Goal: Task Accomplishment & Management: Manage account settings

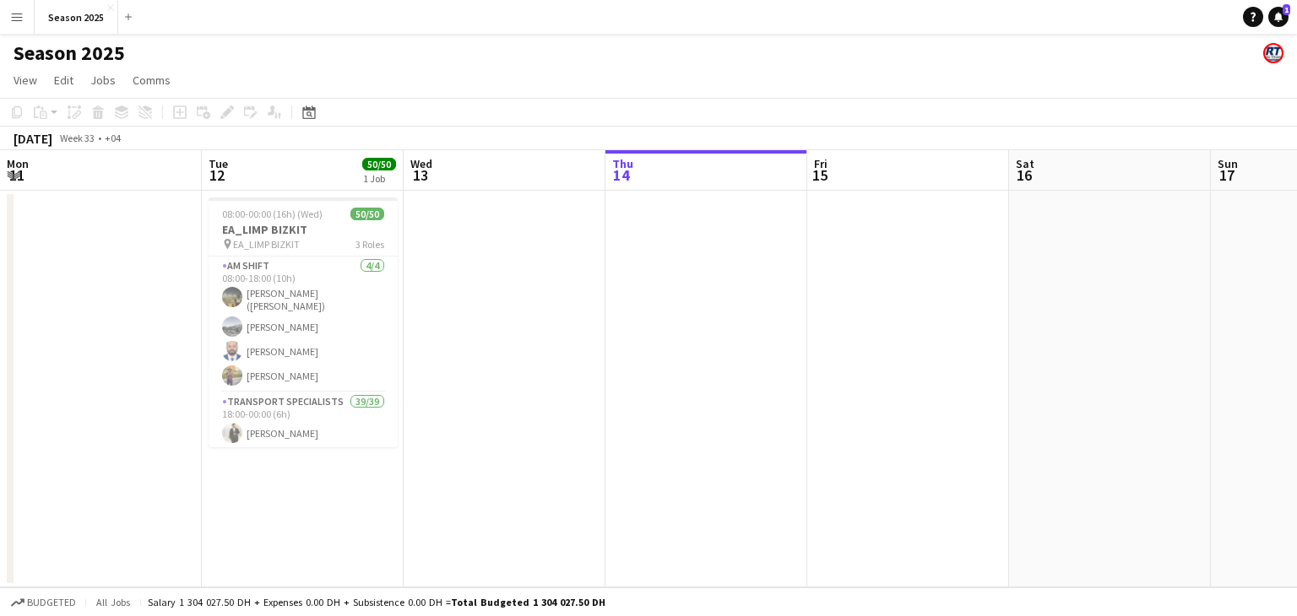
scroll to position [0, 404]
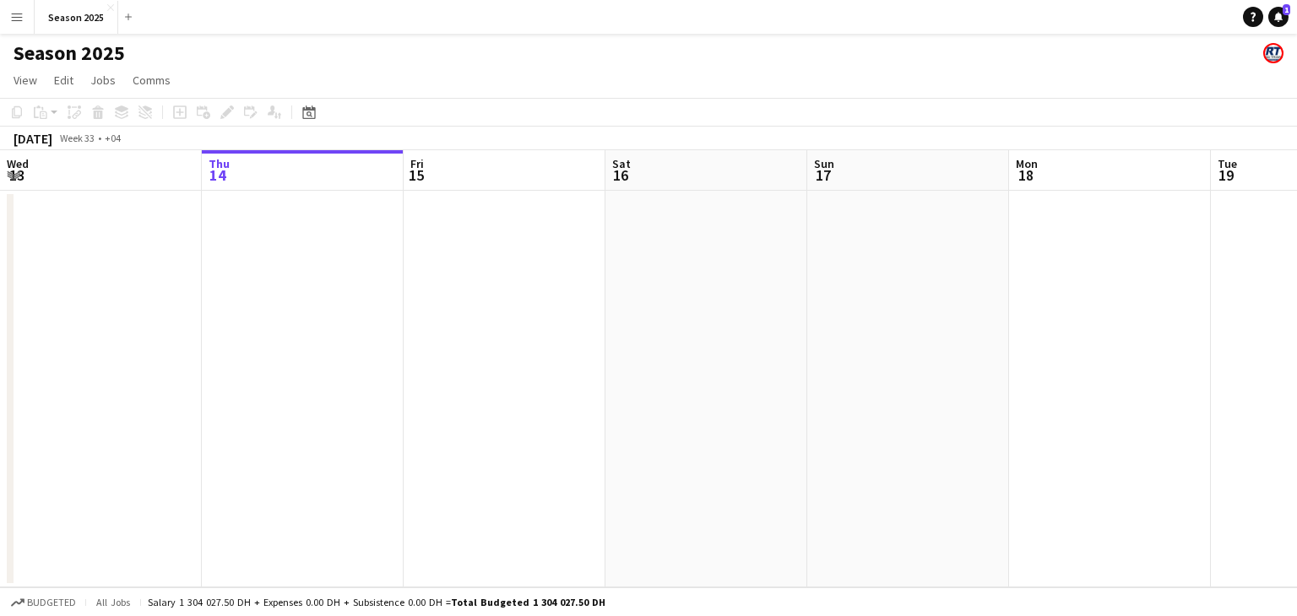
click at [9, 28] on button "Menu" at bounding box center [17, 17] width 34 height 34
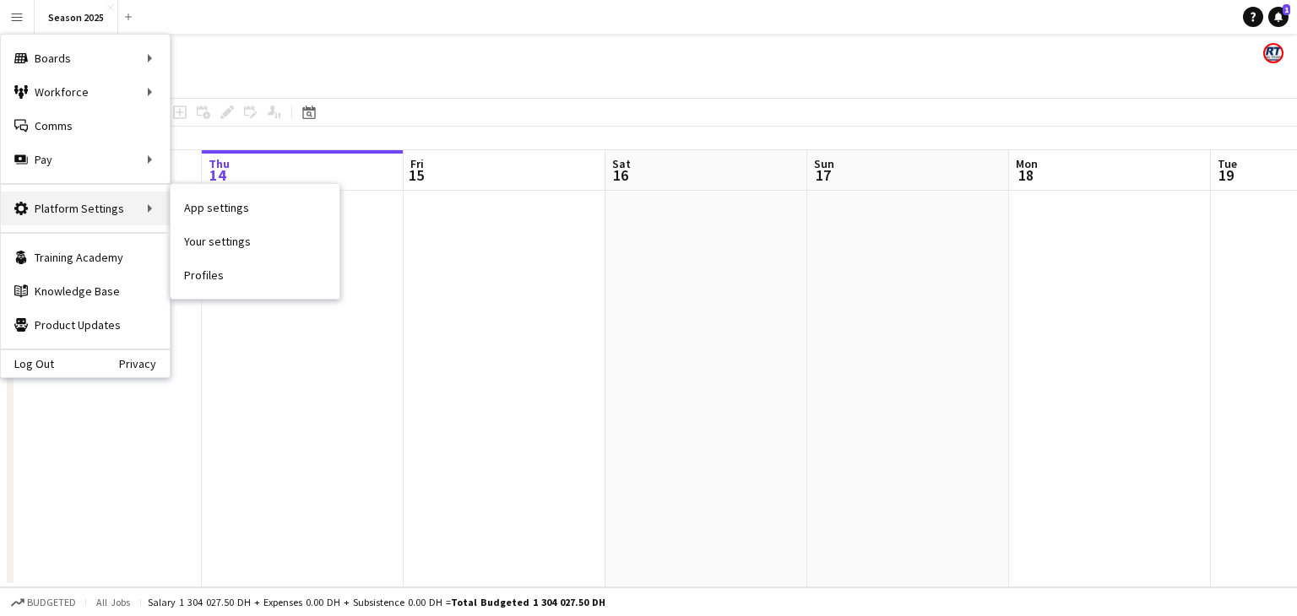
click at [97, 208] on div "Platform Settings Platform Settings" at bounding box center [85, 209] width 169 height 34
click at [196, 218] on link "App settings" at bounding box center [255, 208] width 169 height 34
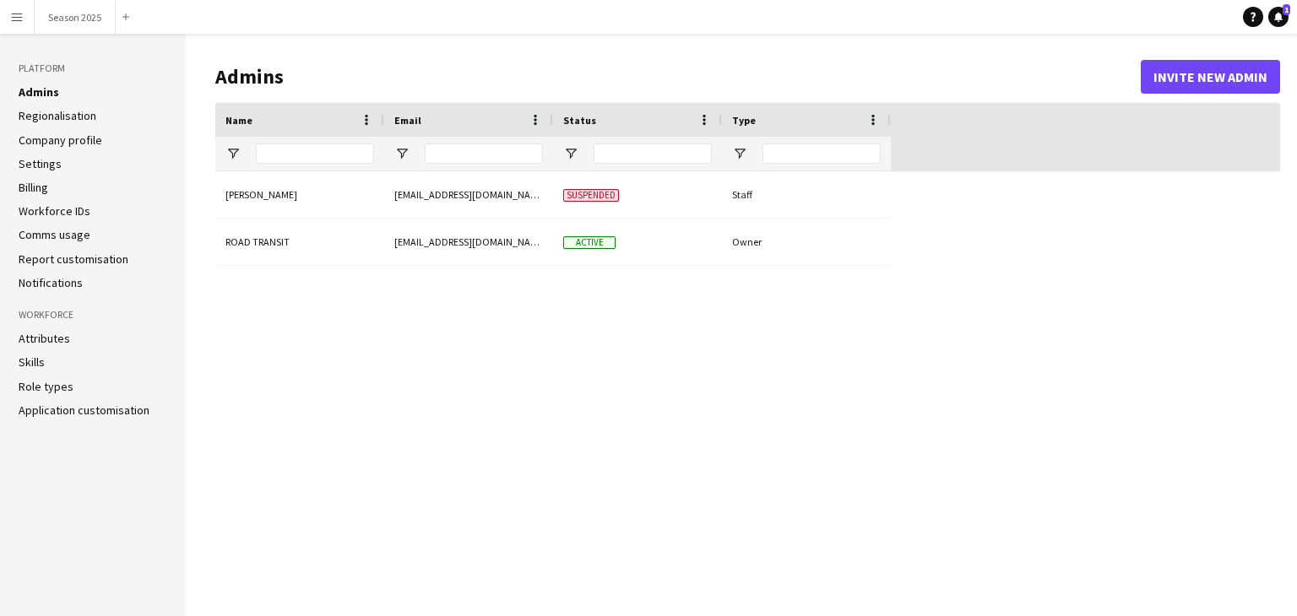
type input "**********"
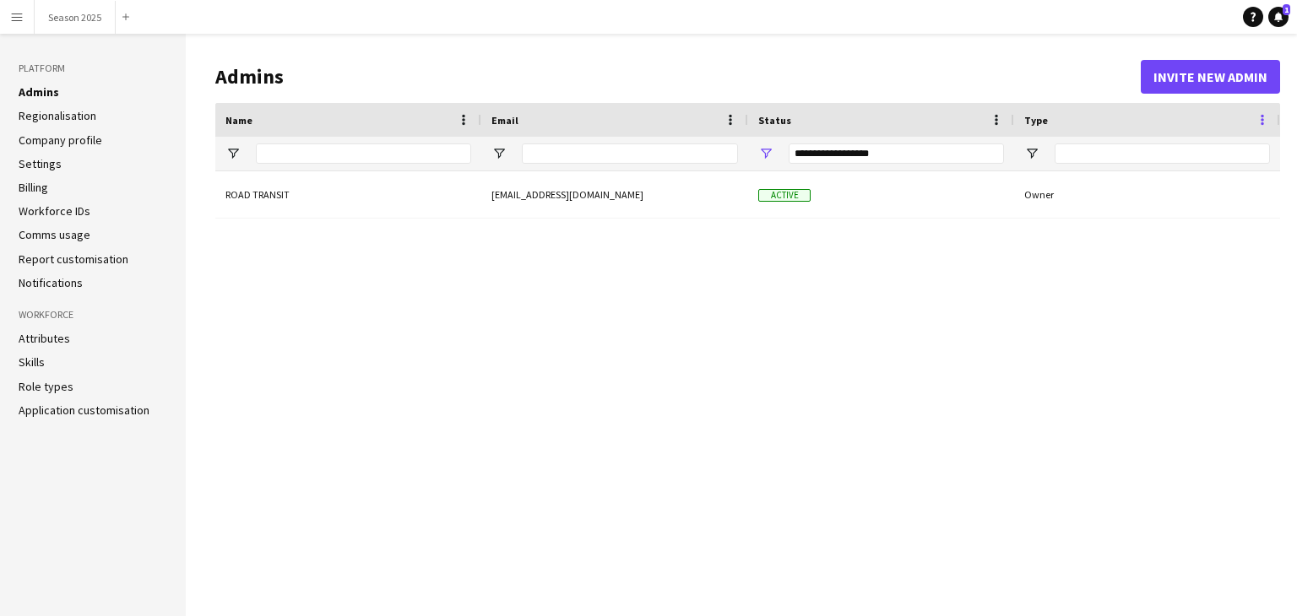
click at [1262, 126] on span at bounding box center [1262, 119] width 15 height 15
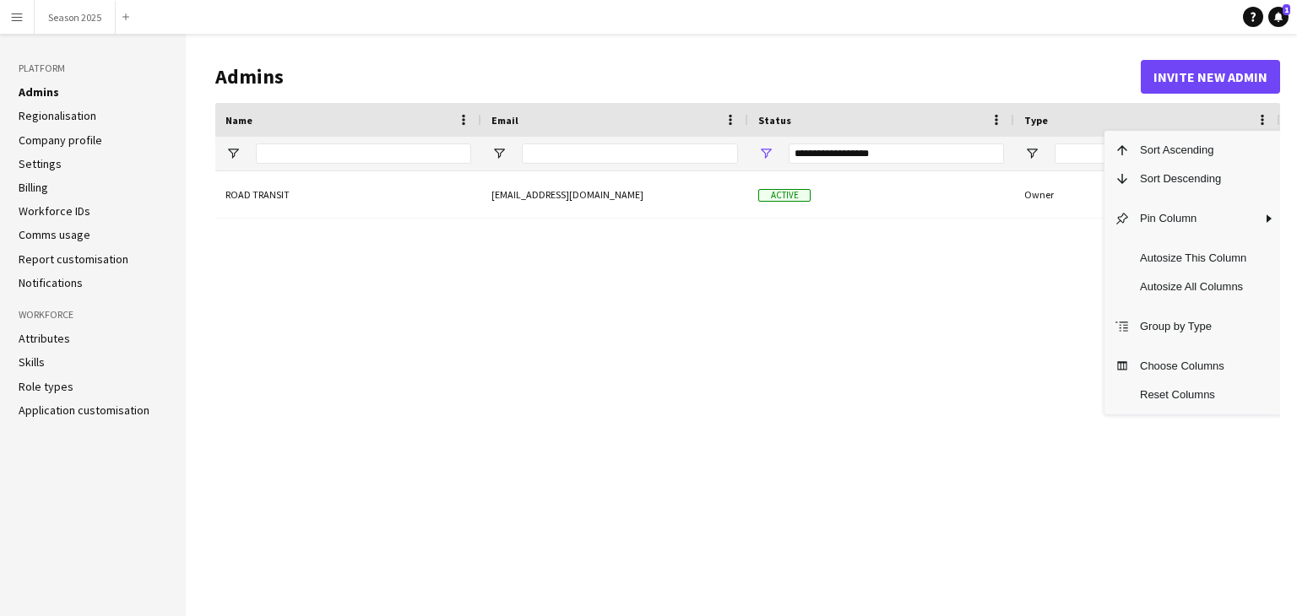
click at [909, 408] on div "ROAD TRANSIT [EMAIL_ADDRESS][DOMAIN_NAME] Active Owner" at bounding box center [747, 380] width 1065 height 419
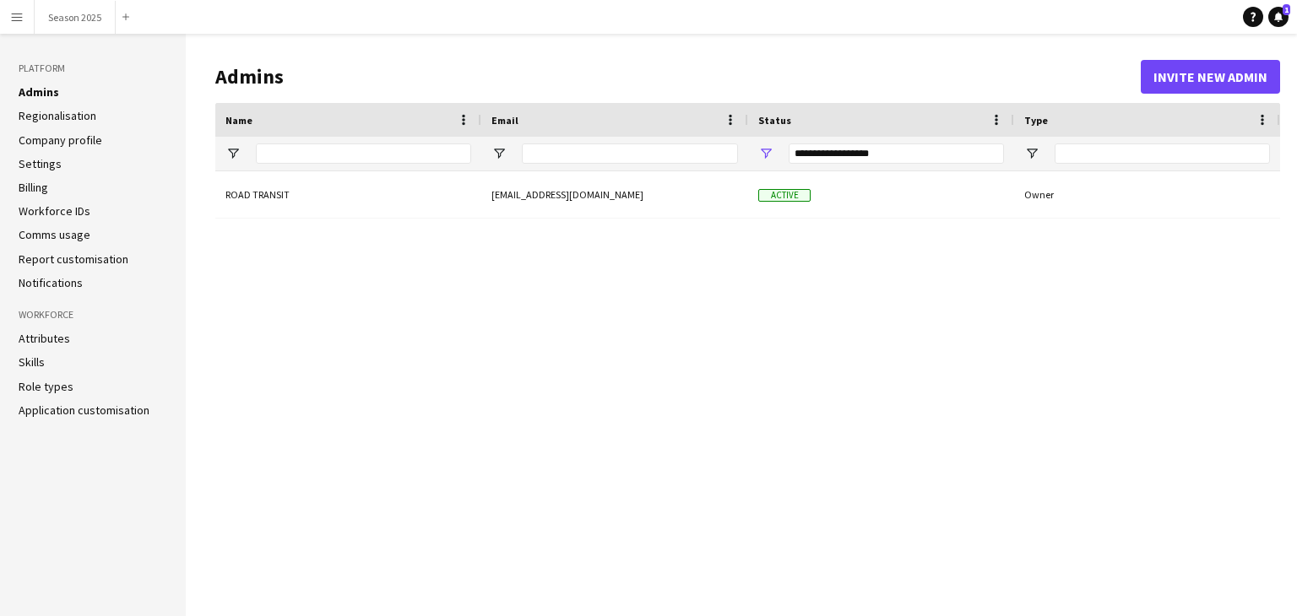
drag, startPoint x: 1014, startPoint y: 359, endPoint x: 567, endPoint y: 384, distance: 447.4
click at [686, 393] on div "ROAD TRANSIT [EMAIL_ADDRESS][DOMAIN_NAME] Active Owner" at bounding box center [747, 380] width 1065 height 419
drag, startPoint x: 591, startPoint y: 354, endPoint x: 854, endPoint y: 327, distance: 264.0
click at [841, 337] on div "ROAD TRANSIT [EMAIL_ADDRESS][DOMAIN_NAME] Active Owner" at bounding box center [747, 380] width 1065 height 419
click at [72, 116] on link "Regionalisation" at bounding box center [58, 115] width 78 height 15
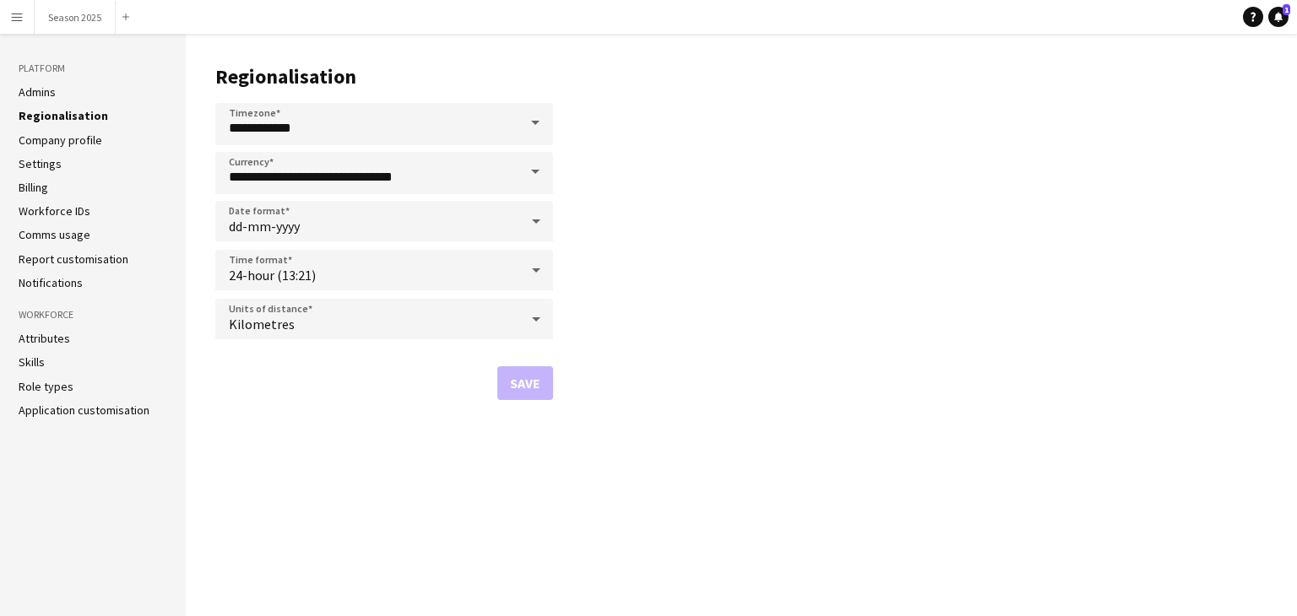
click at [41, 153] on ul "Admins Regionalisation Company profile Settings Billing Workforce IDs Comms usa…" at bounding box center [93, 187] width 149 height 206
click at [47, 141] on link "Company profile" at bounding box center [61, 140] width 84 height 15
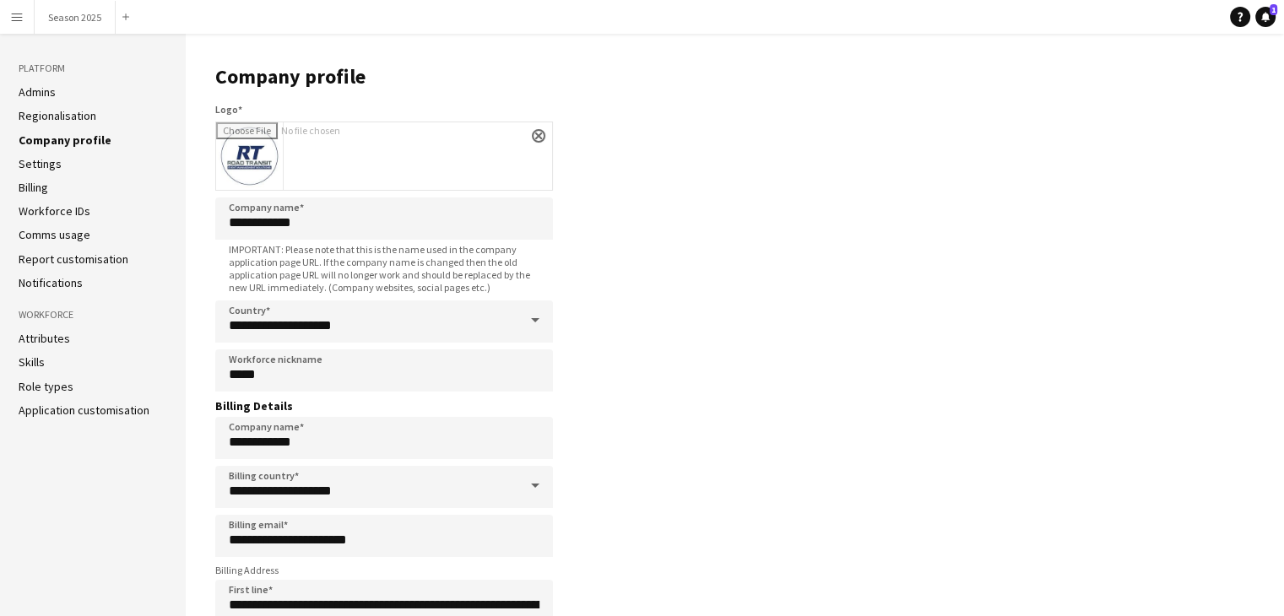
click at [44, 163] on link "Settings" at bounding box center [40, 163] width 43 height 15
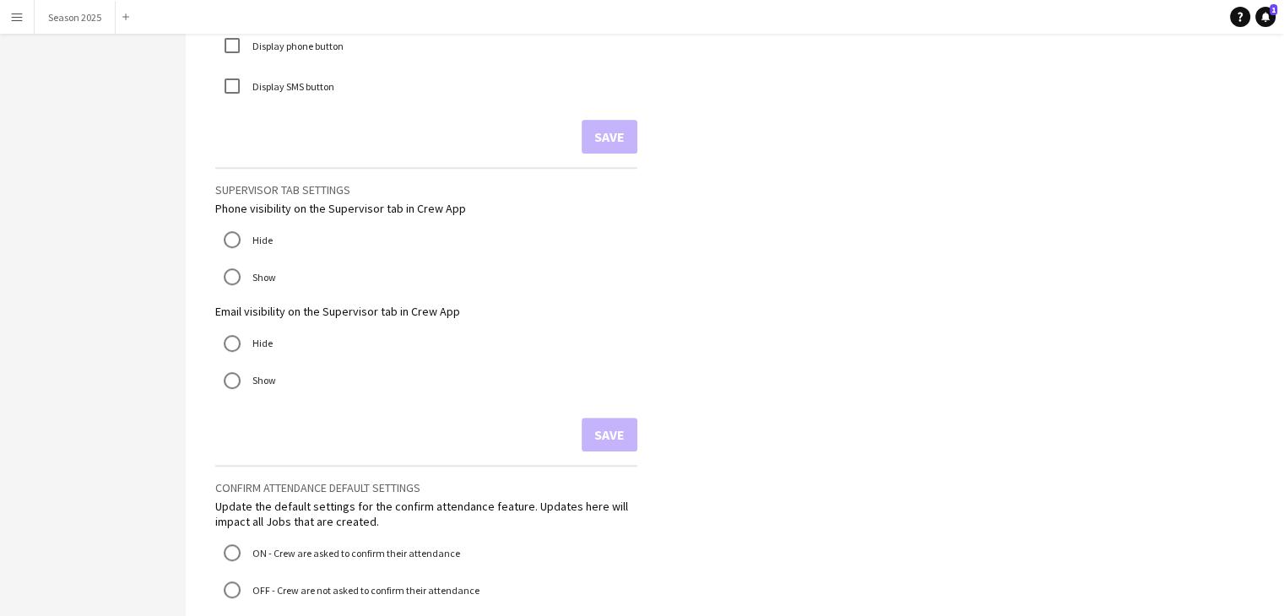
scroll to position [99, 0]
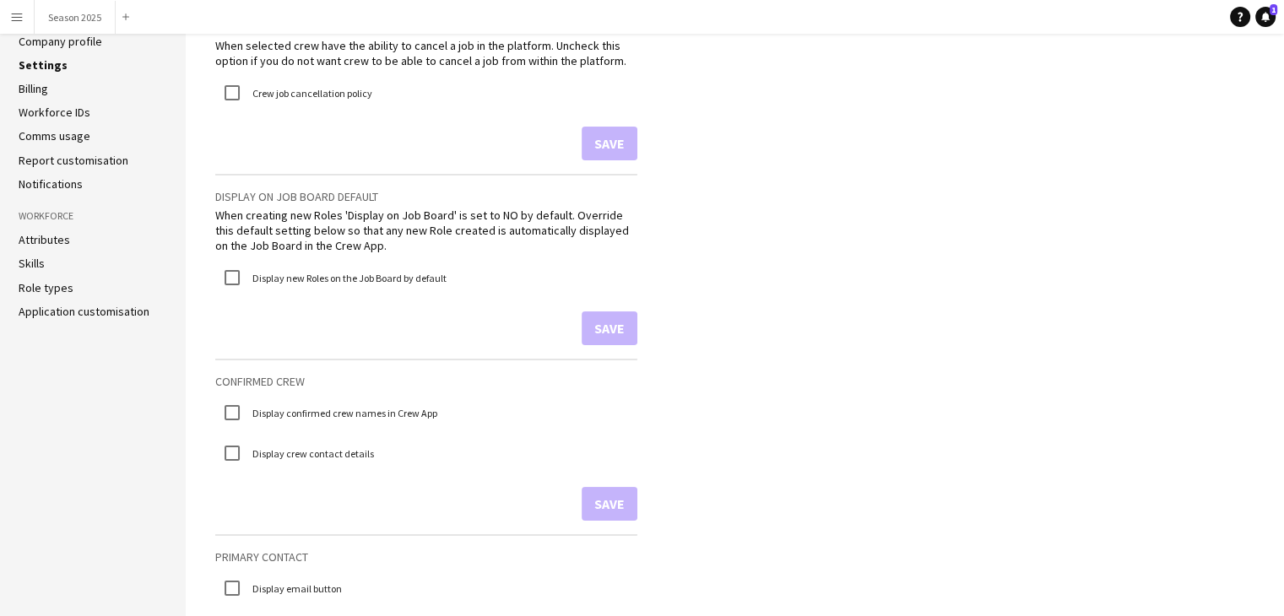
click at [44, 93] on link "Billing" at bounding box center [34, 88] width 30 height 15
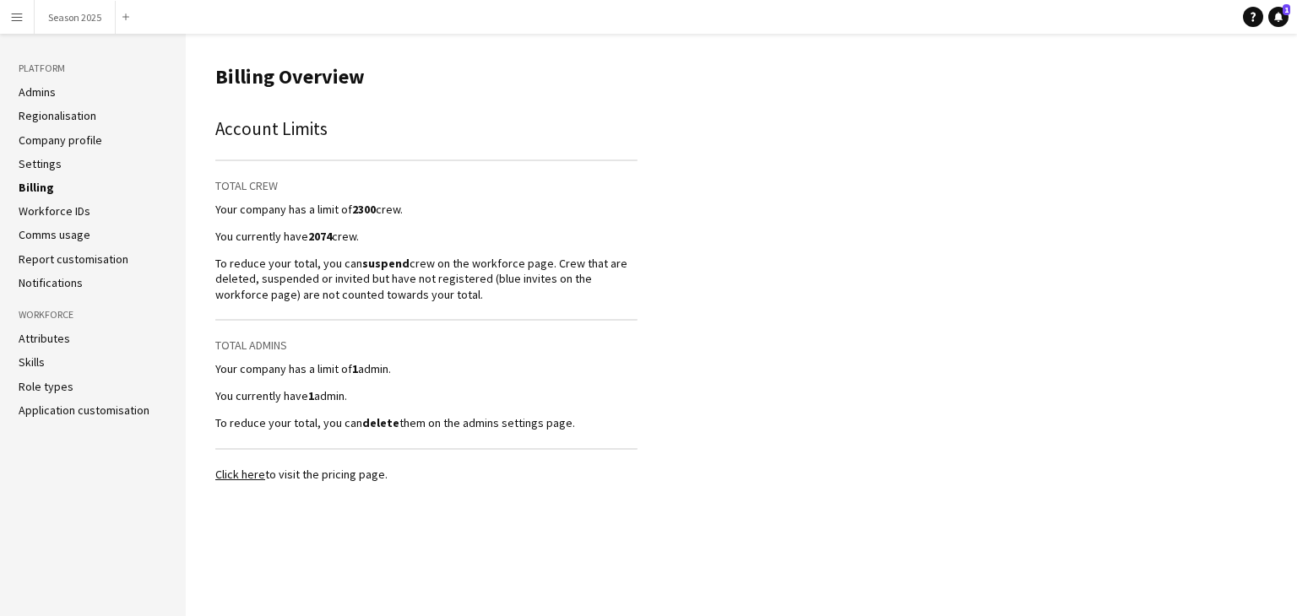
click at [46, 203] on ul "Admins Regionalisation Company profile Settings Billing Workforce IDs Comms usa…" at bounding box center [93, 187] width 149 height 206
click at [47, 212] on link "Workforce IDs" at bounding box center [55, 211] width 72 height 15
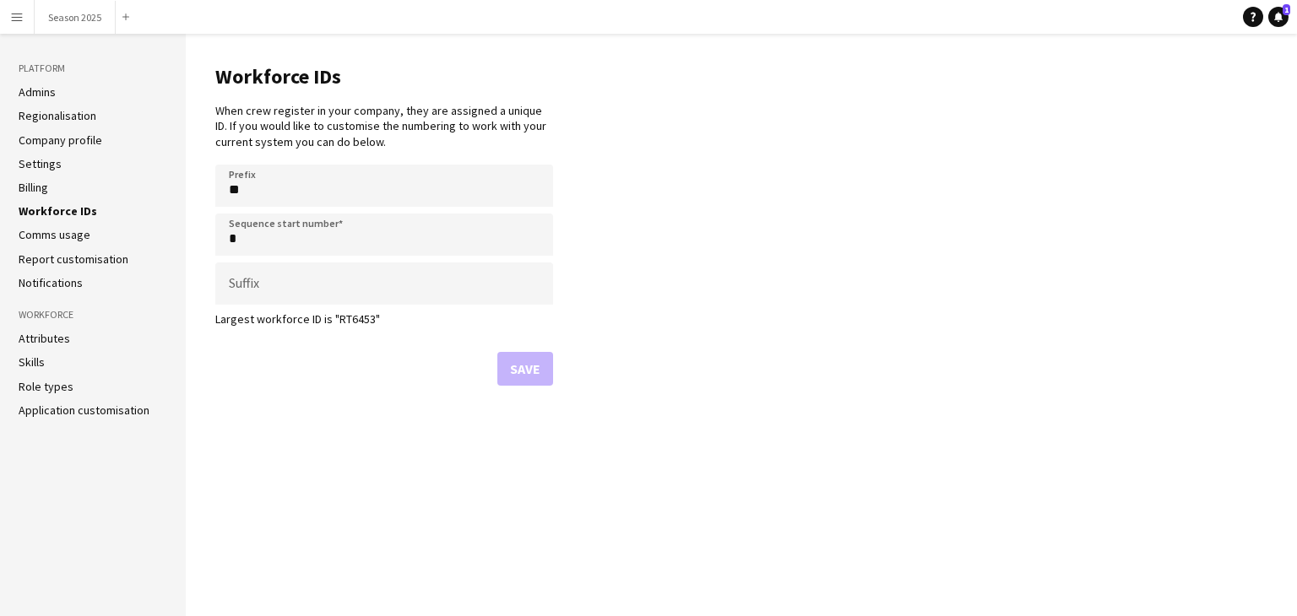
click at [81, 234] on link "Comms usage" at bounding box center [55, 234] width 72 height 15
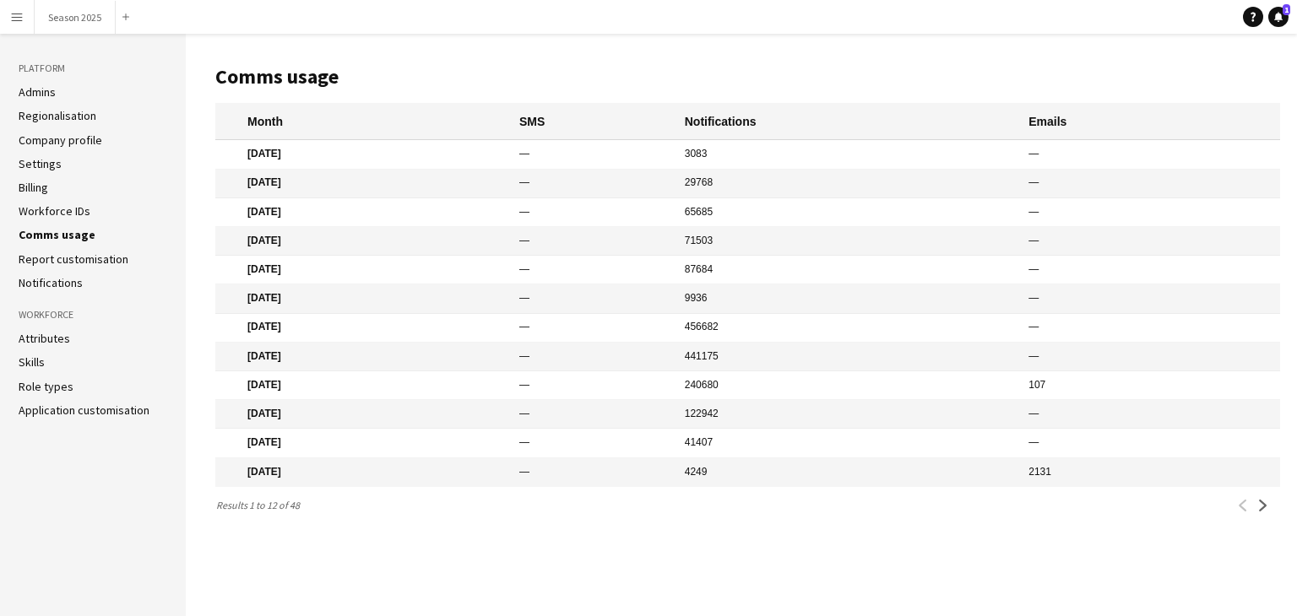
click at [100, 263] on link "Report customisation" at bounding box center [74, 259] width 110 height 15
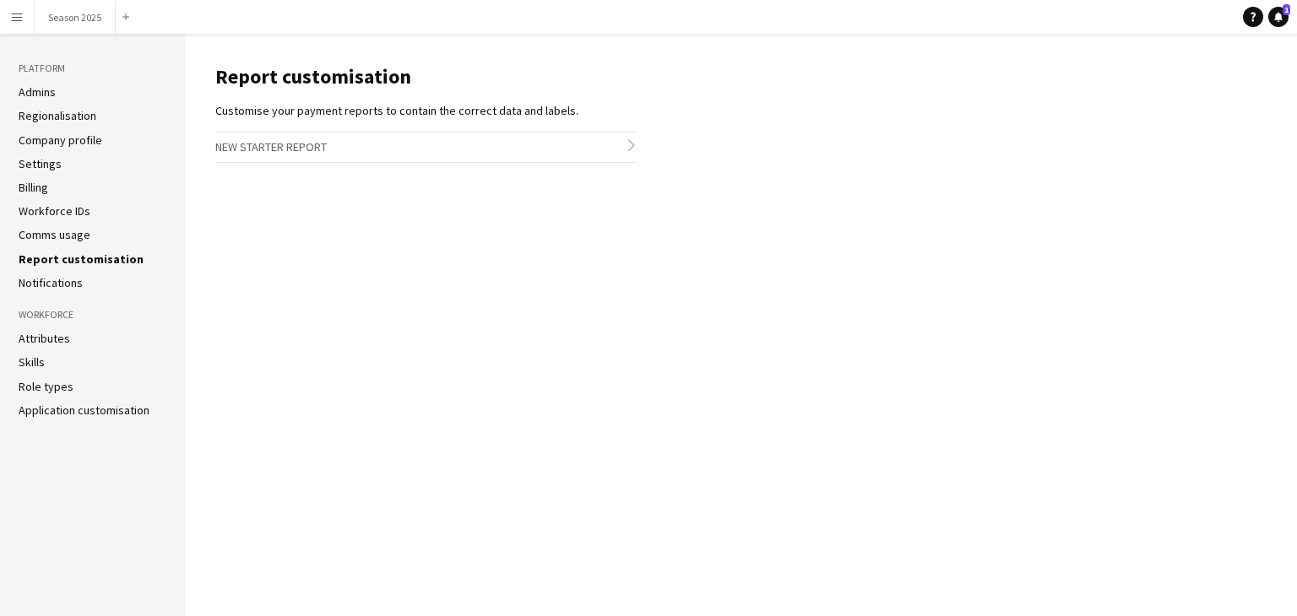
click at [555, 149] on h3 "New starter report chevron-right" at bounding box center [426, 147] width 422 height 29
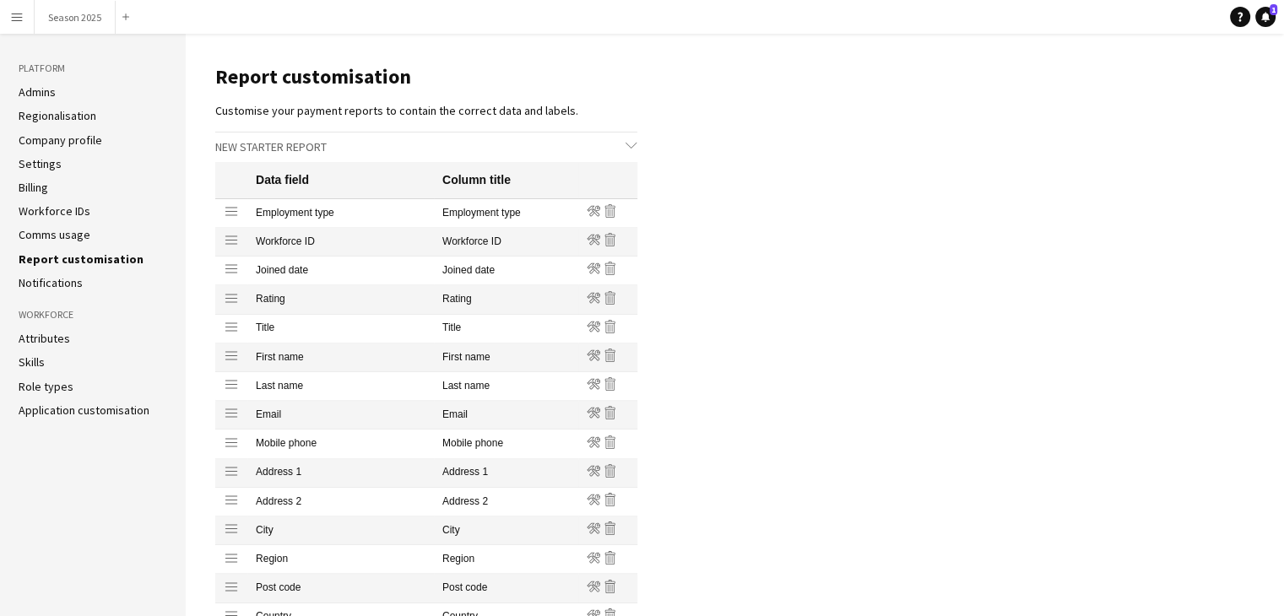
click at [64, 278] on link "Notifications" at bounding box center [51, 282] width 64 height 15
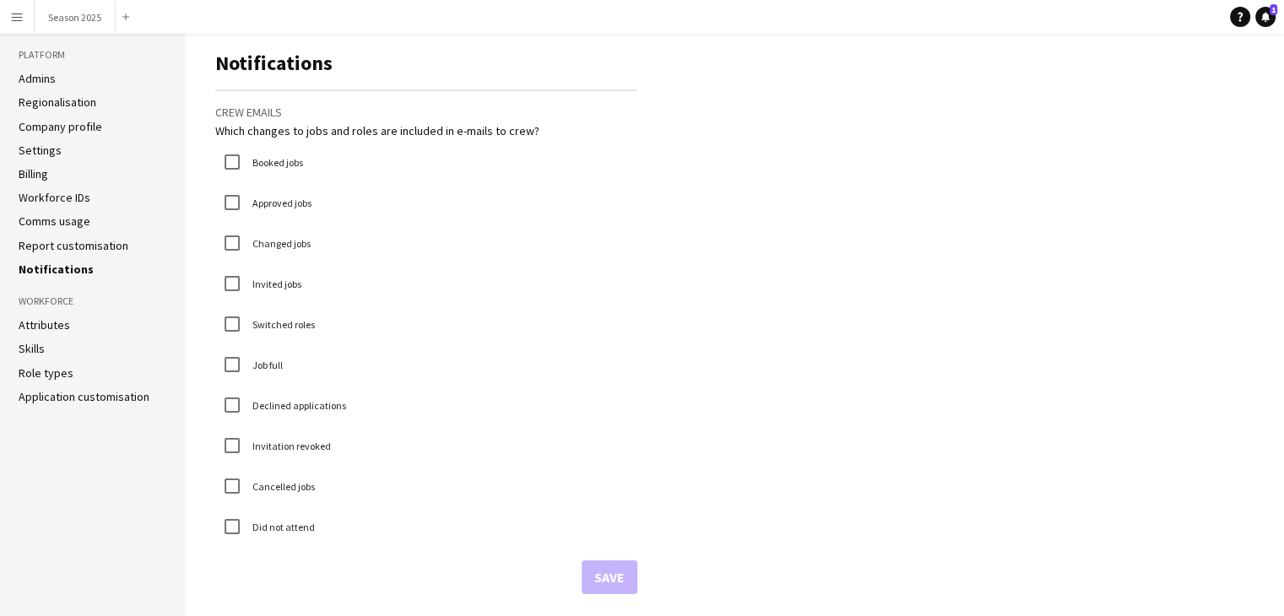
scroll to position [17, 0]
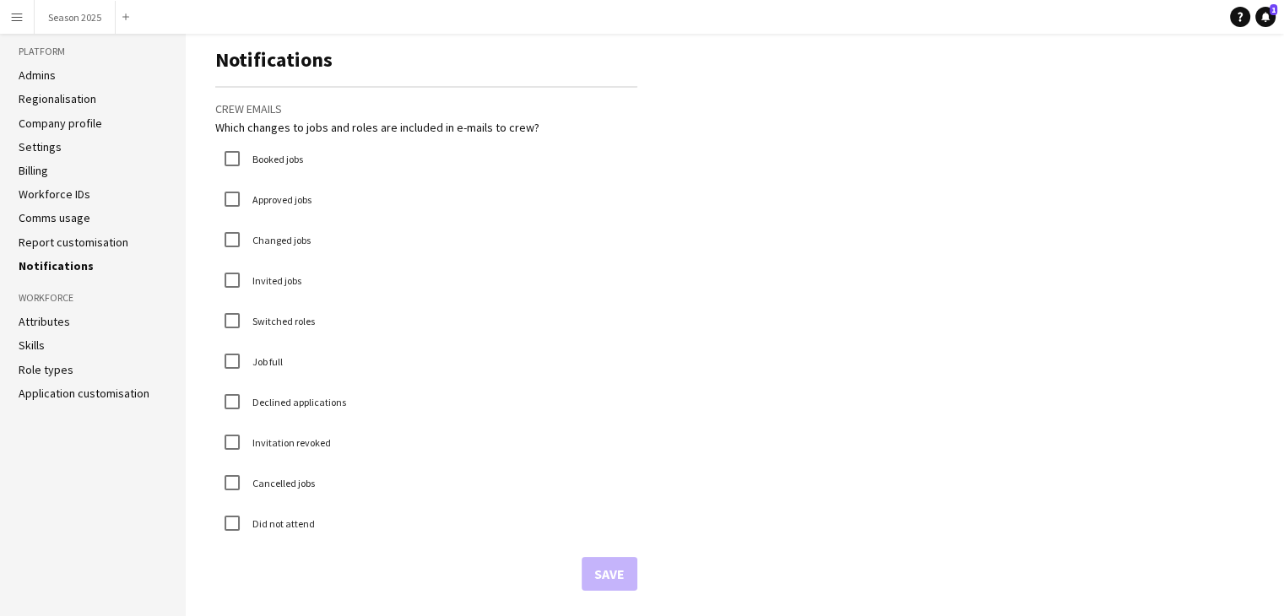
click at [48, 323] on link "Attributes" at bounding box center [45, 321] width 52 height 15
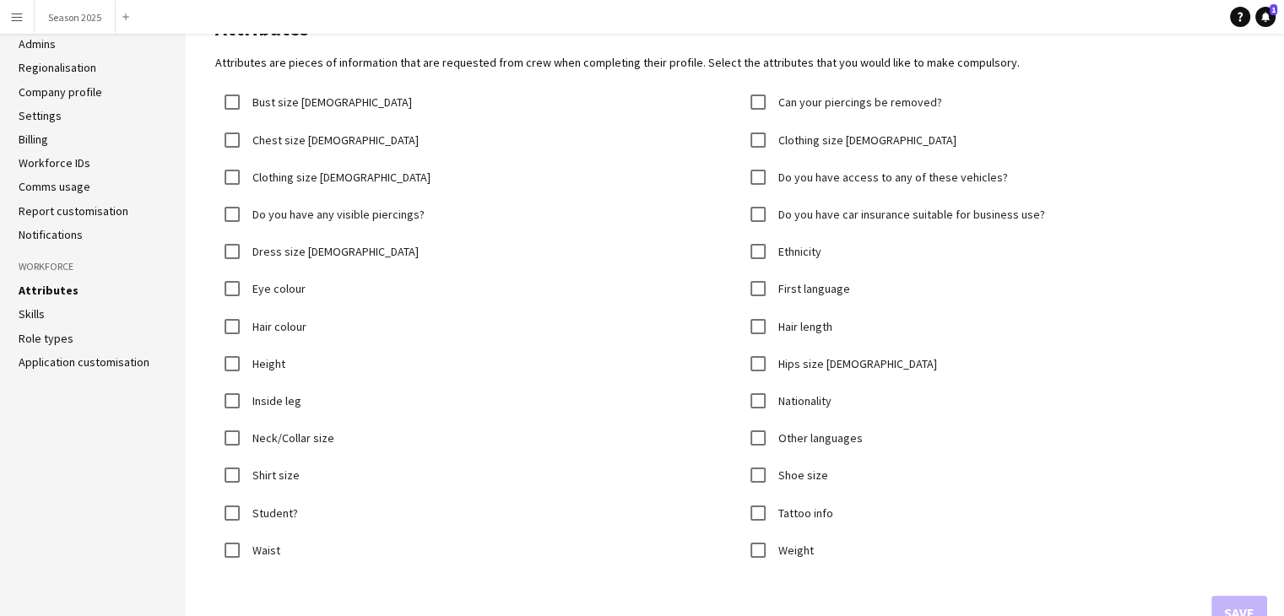
scroll to position [91, 0]
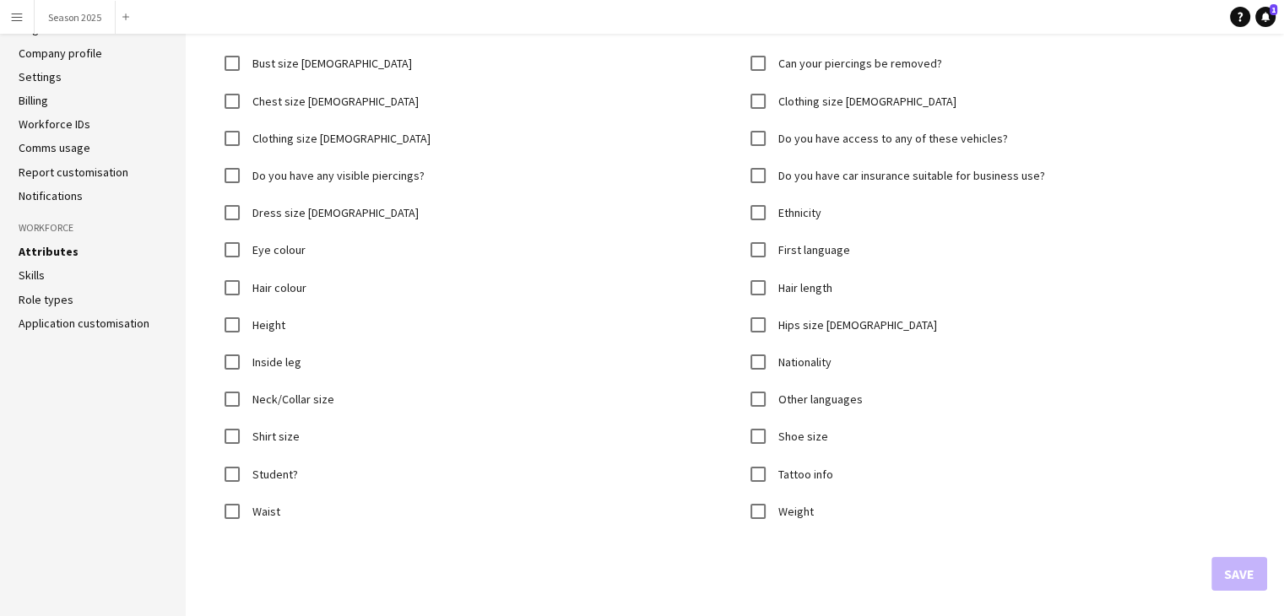
click at [28, 268] on link "Skills" at bounding box center [32, 275] width 26 height 15
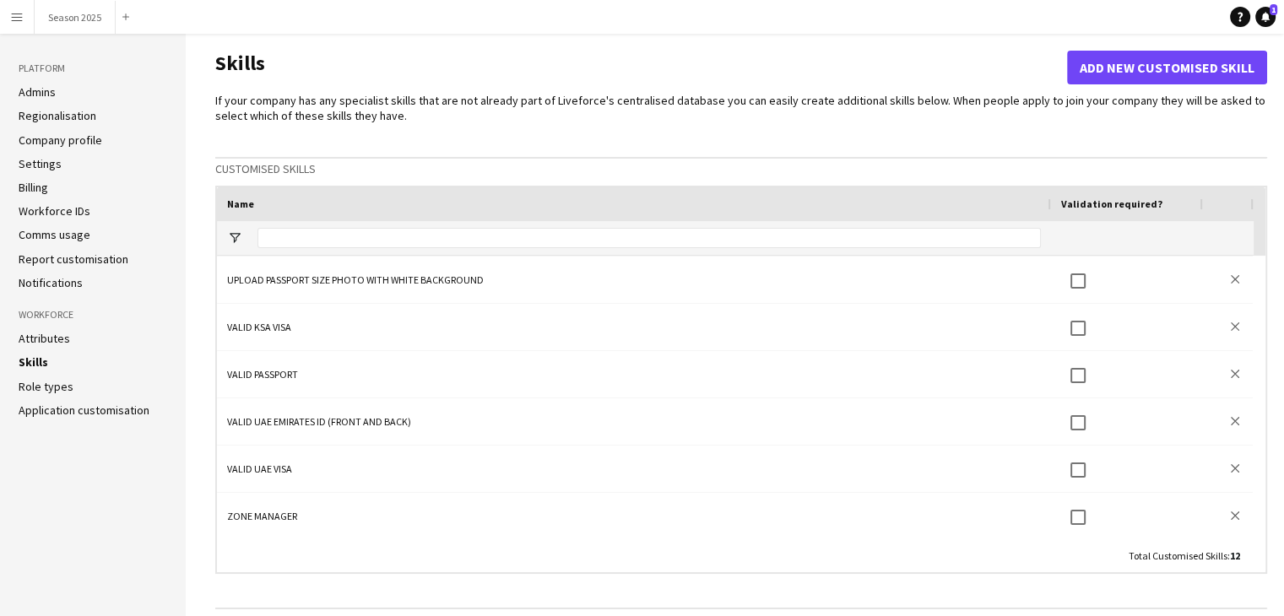
click at [50, 387] on link "Role types" at bounding box center [46, 386] width 55 height 15
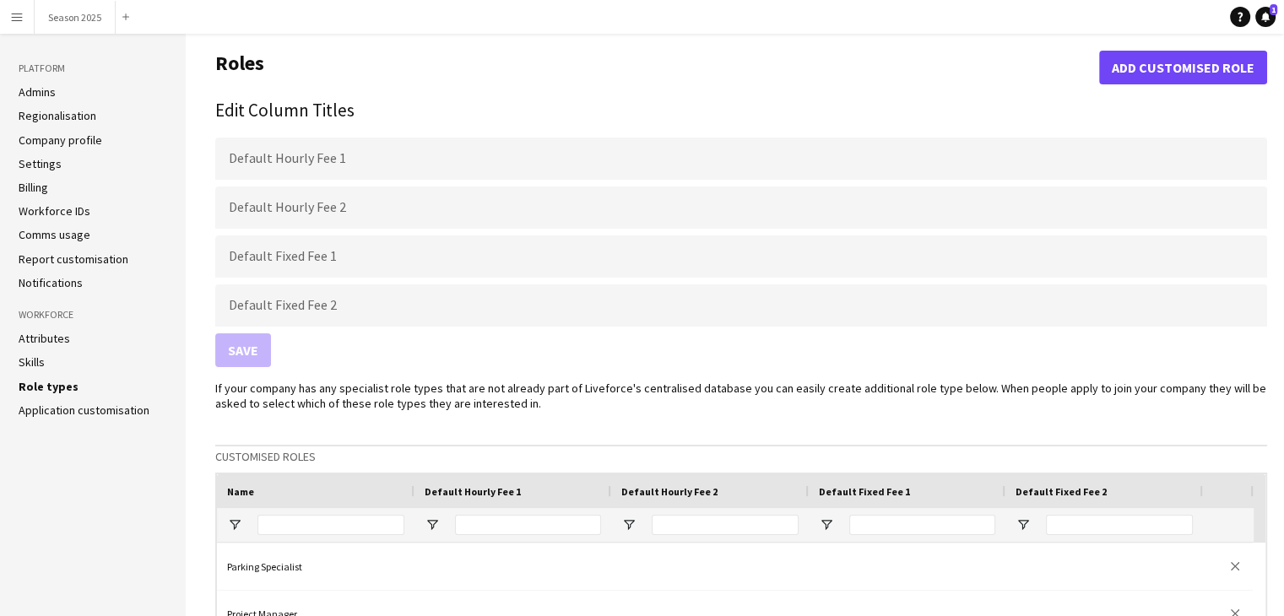
click at [71, 410] on link "Application customisation" at bounding box center [84, 410] width 131 height 15
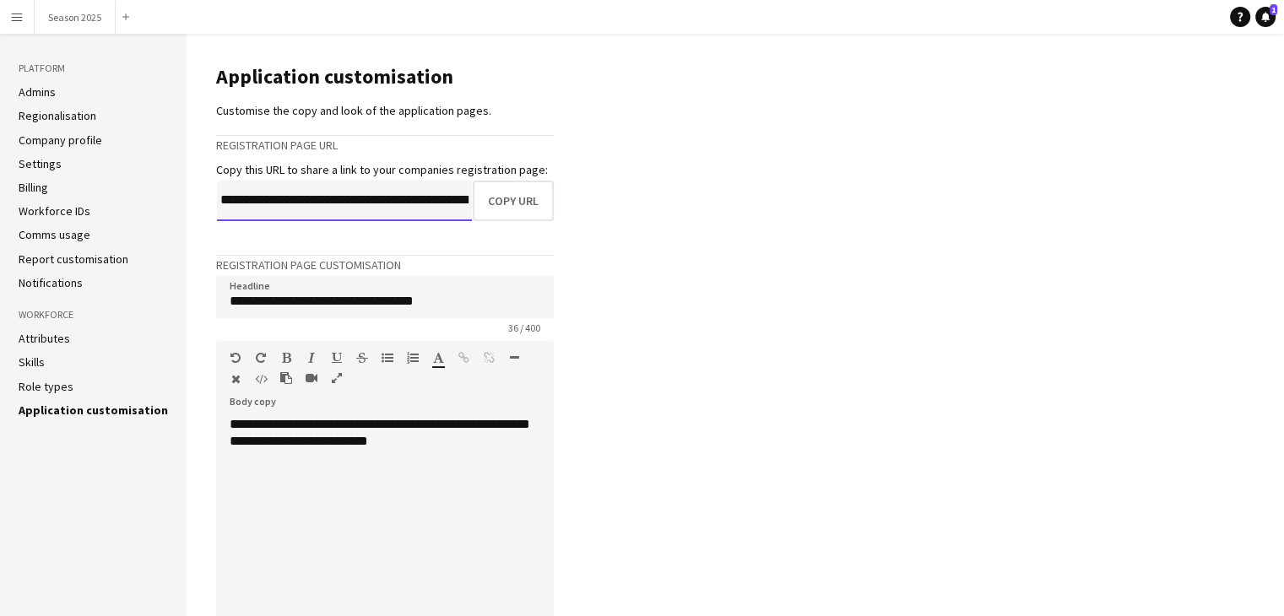
click at [404, 201] on input "**********" at bounding box center [344, 201] width 255 height 41
click at [457, 202] on input "**********" at bounding box center [344, 201] width 255 height 41
click at [17, 20] on app-icon "Menu" at bounding box center [17, 17] width 14 height 14
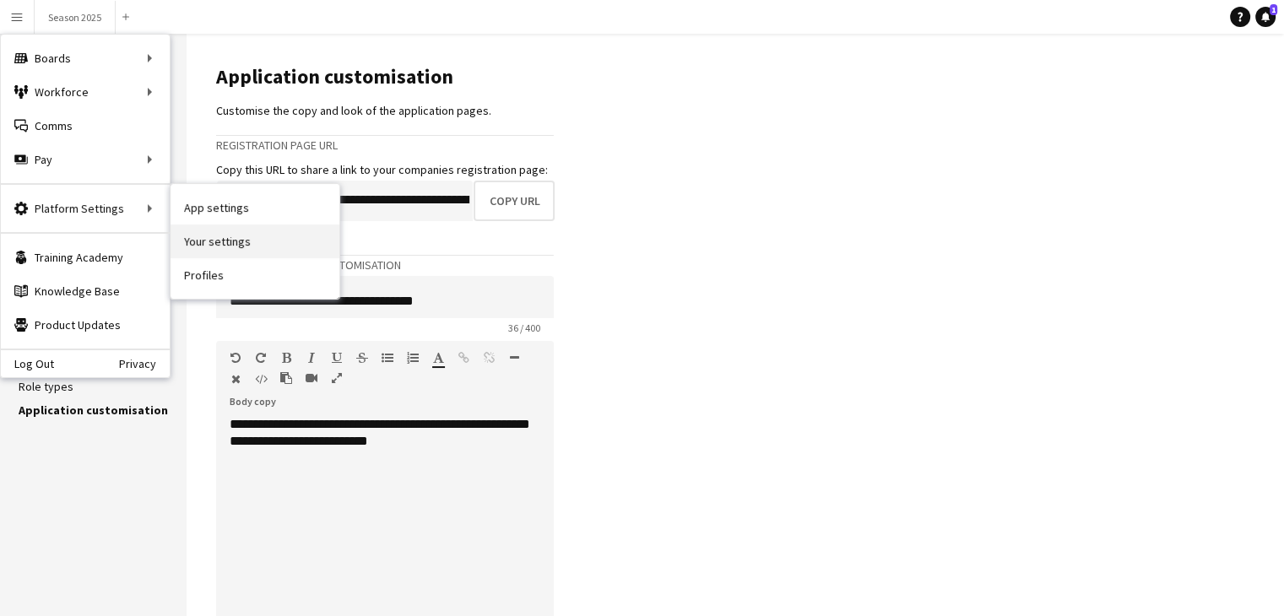
click at [228, 251] on link "Your settings" at bounding box center [255, 242] width 169 height 34
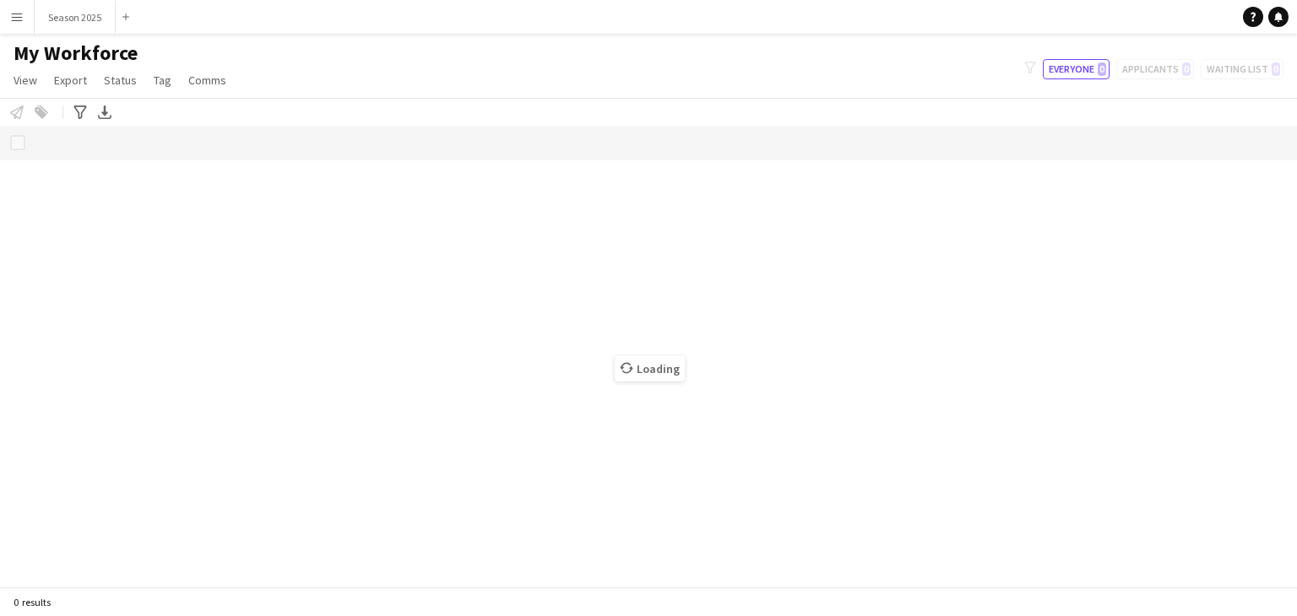
click at [14, 11] on app-icon "Menu" at bounding box center [17, 17] width 14 height 14
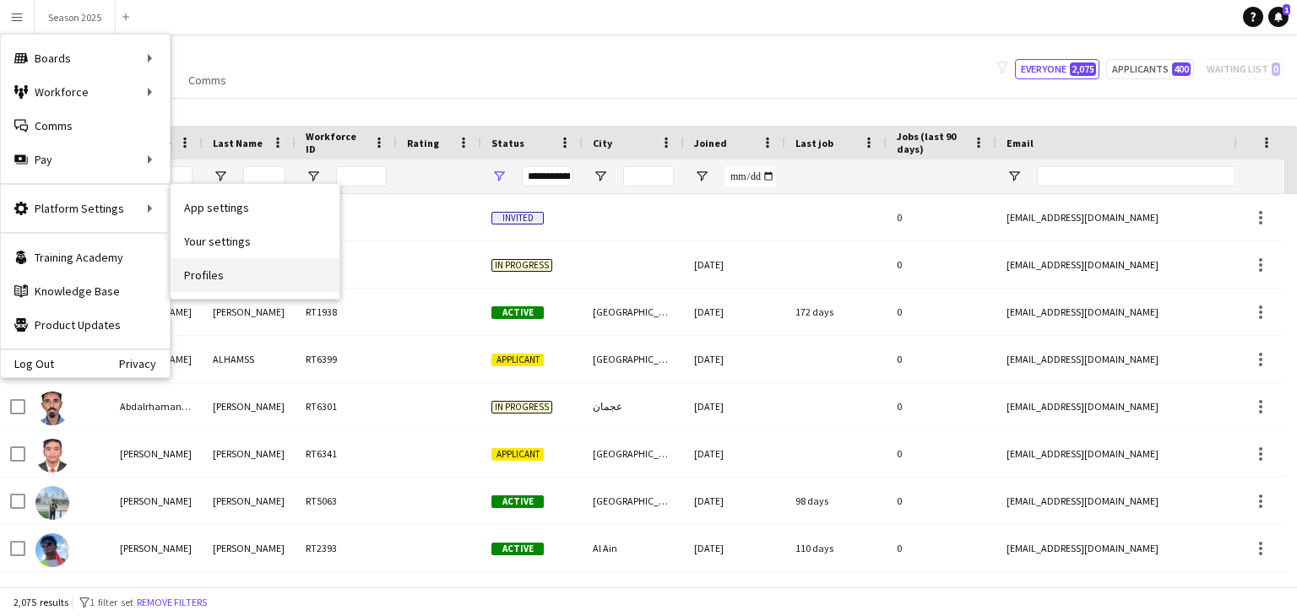
click at [212, 266] on link "Profiles" at bounding box center [255, 275] width 169 height 34
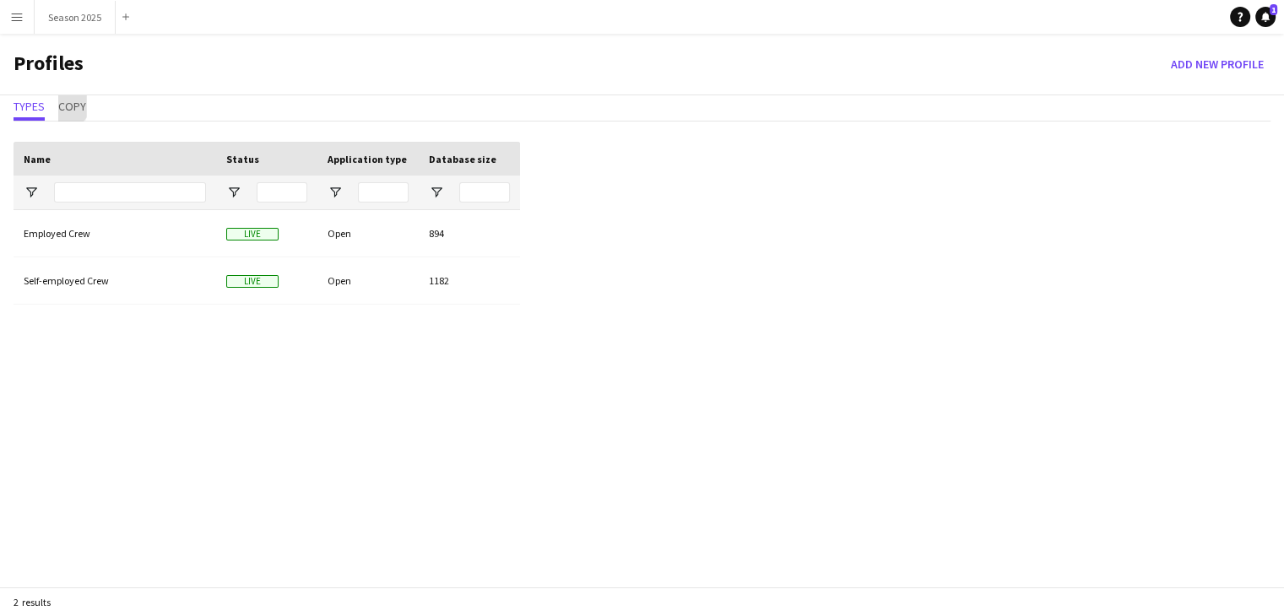
click at [65, 103] on span "Copy" at bounding box center [72, 106] width 28 height 12
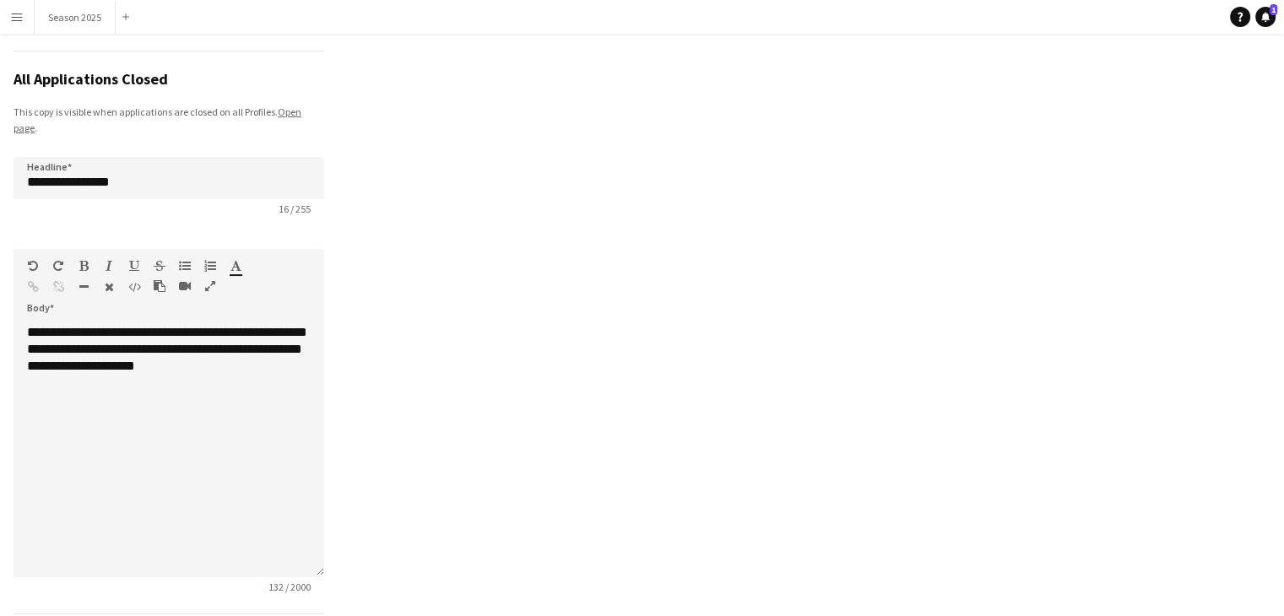
scroll to position [237, 0]
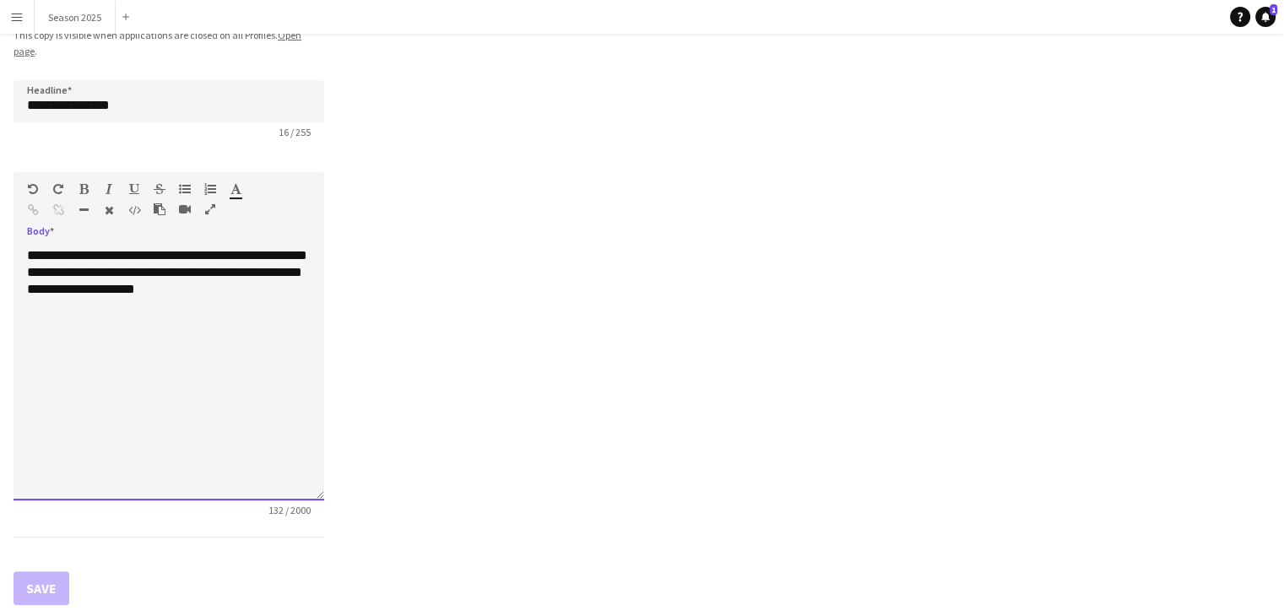
click at [24, 399] on div "**********" at bounding box center [169, 373] width 311 height 253
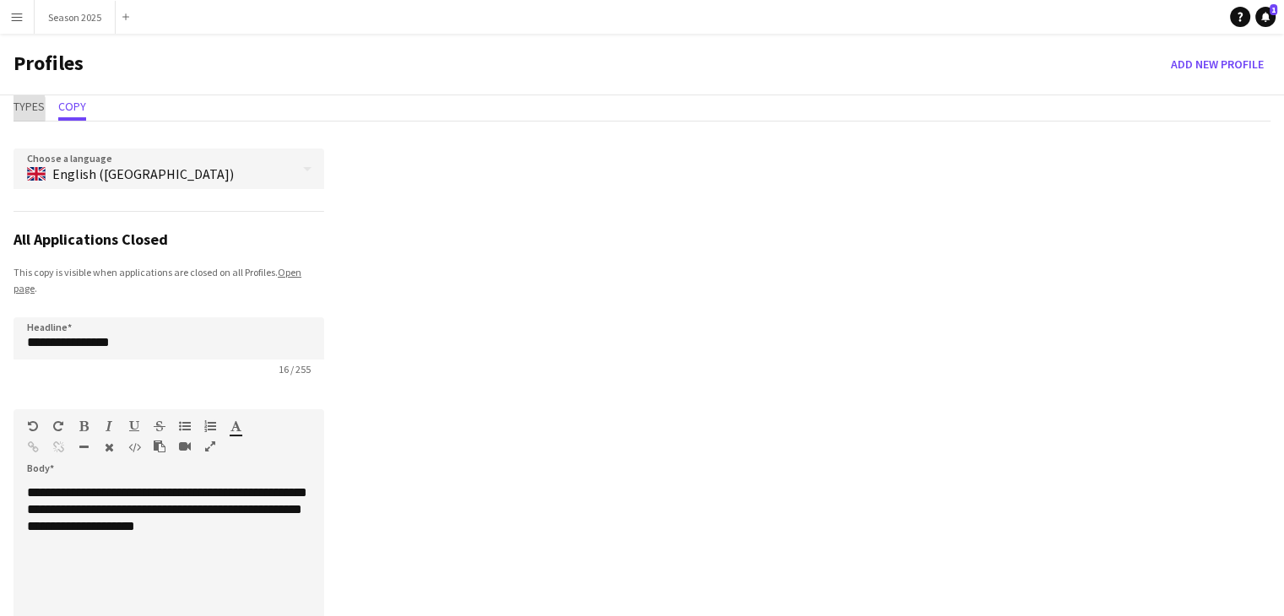
click at [21, 109] on span "Types" at bounding box center [29, 106] width 31 height 12
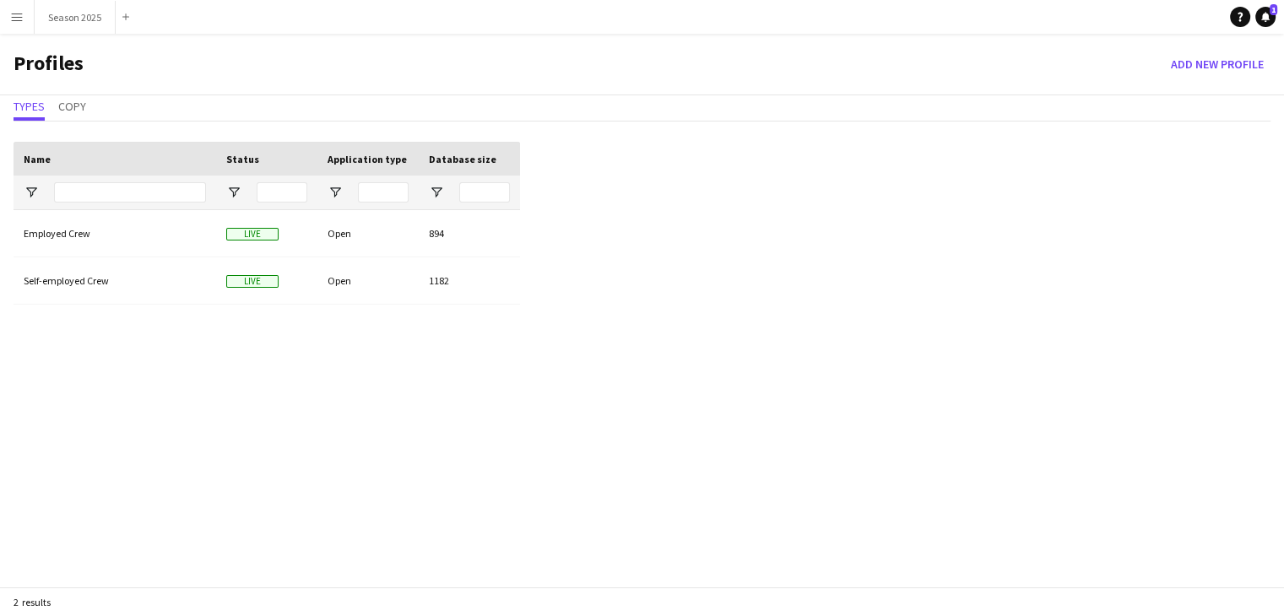
click at [6, 23] on button "Menu" at bounding box center [17, 17] width 34 height 34
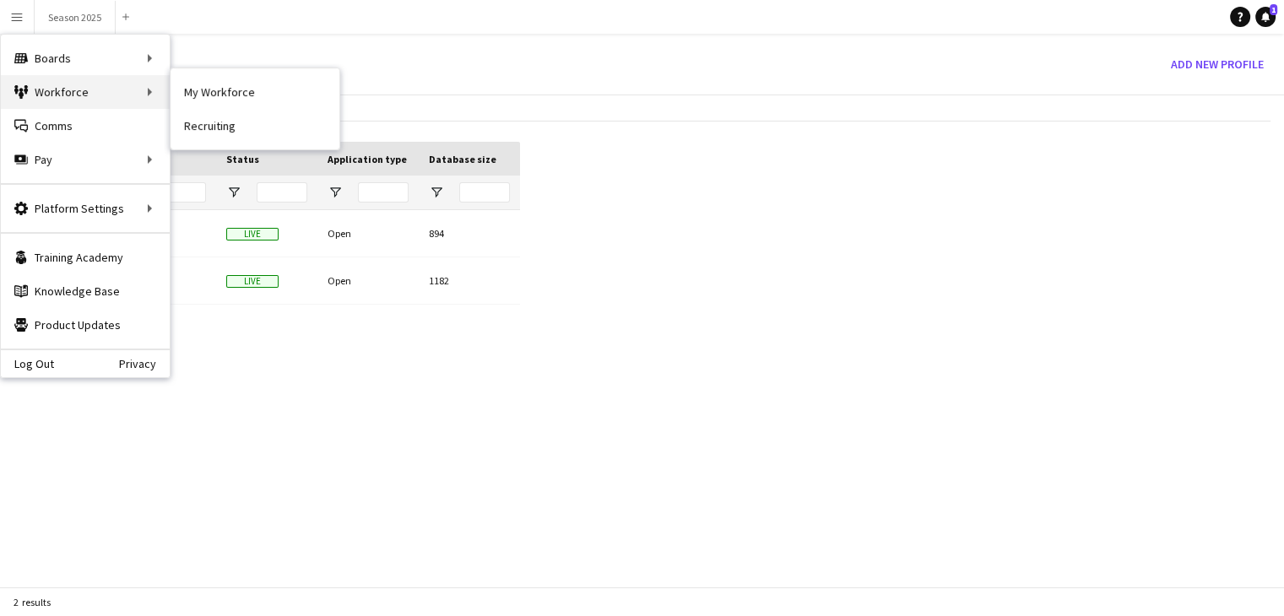
click at [124, 96] on div "Workforce Workforce" at bounding box center [85, 92] width 169 height 34
click at [126, 56] on div "Boards Boards" at bounding box center [85, 58] width 169 height 34
click at [195, 57] on link "Boards" at bounding box center [255, 58] width 169 height 34
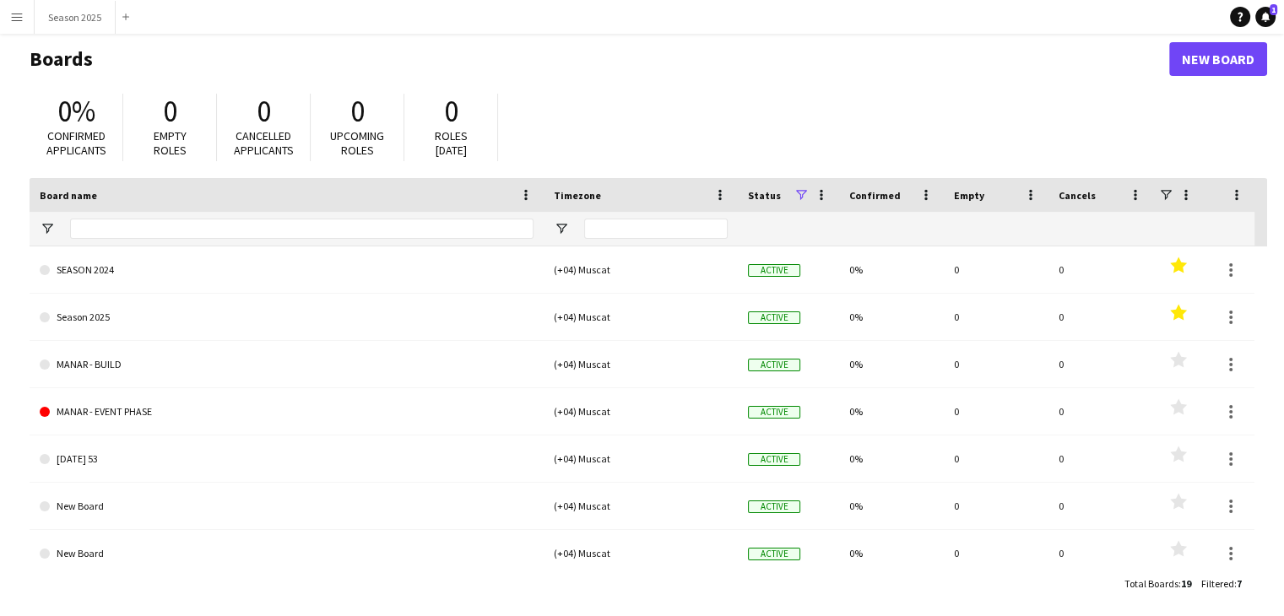
scroll to position [27, 0]
